Goal: Task Accomplishment & Management: Manage account settings

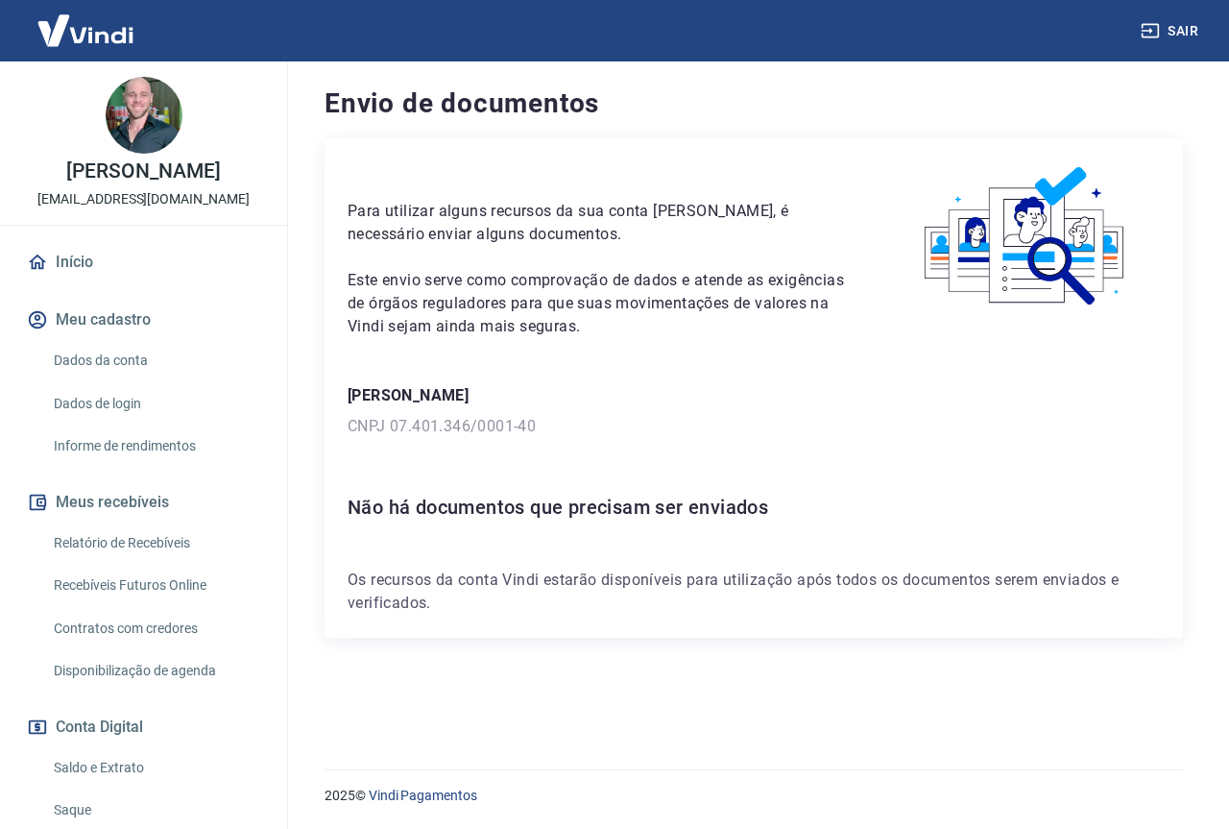
scroll to position [96, 0]
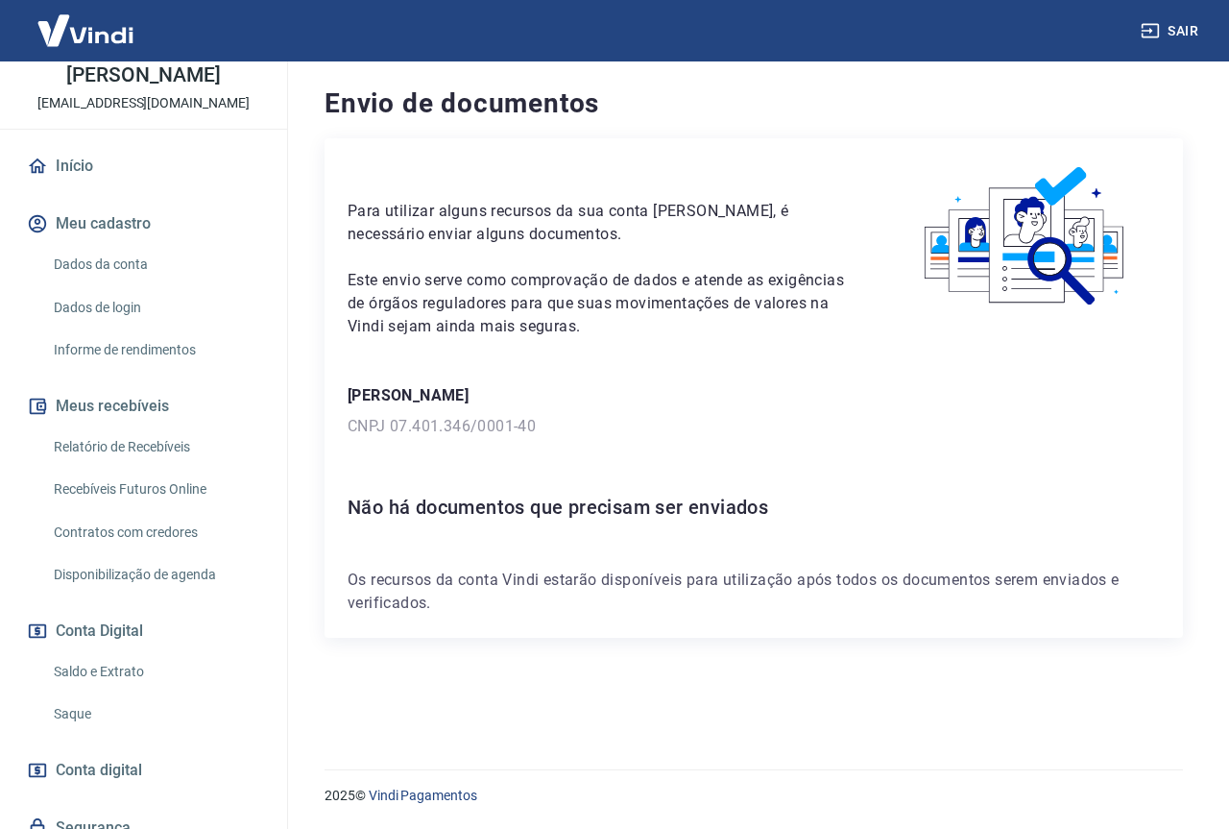
click at [1149, 25] on icon "button" at bounding box center [1150, 31] width 17 height 14
